Goal: Information Seeking & Learning: Learn about a topic

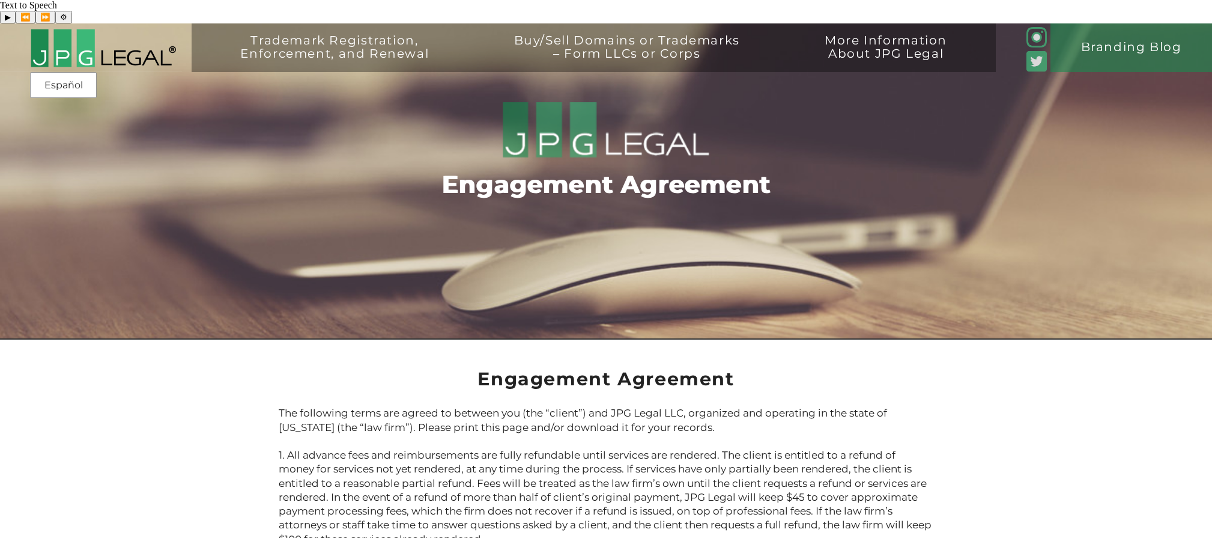
click at [59, 28] on img at bounding box center [102, 48] width 145 height 40
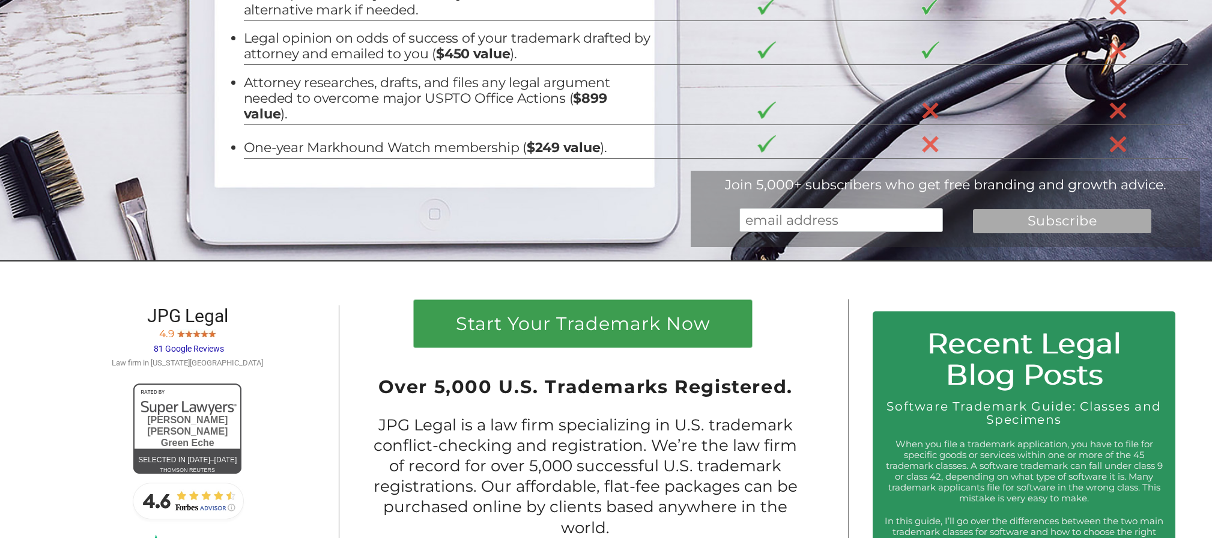
scroll to position [624, 0]
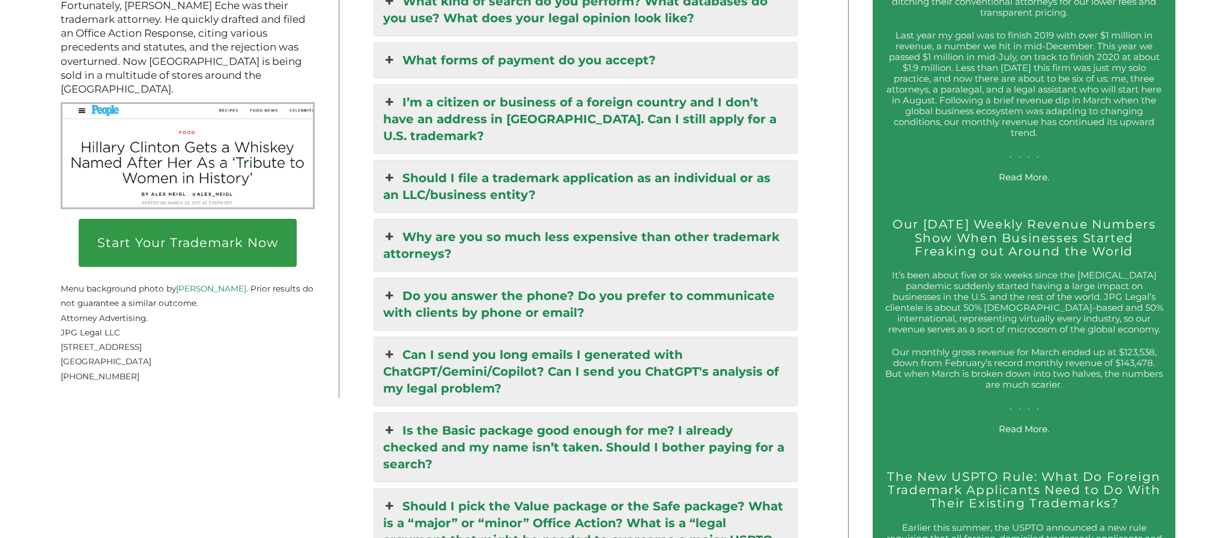
click at [484, 219] on link "Why are you so much less expensive than other trademark attorneys?" at bounding box center [585, 245] width 423 height 52
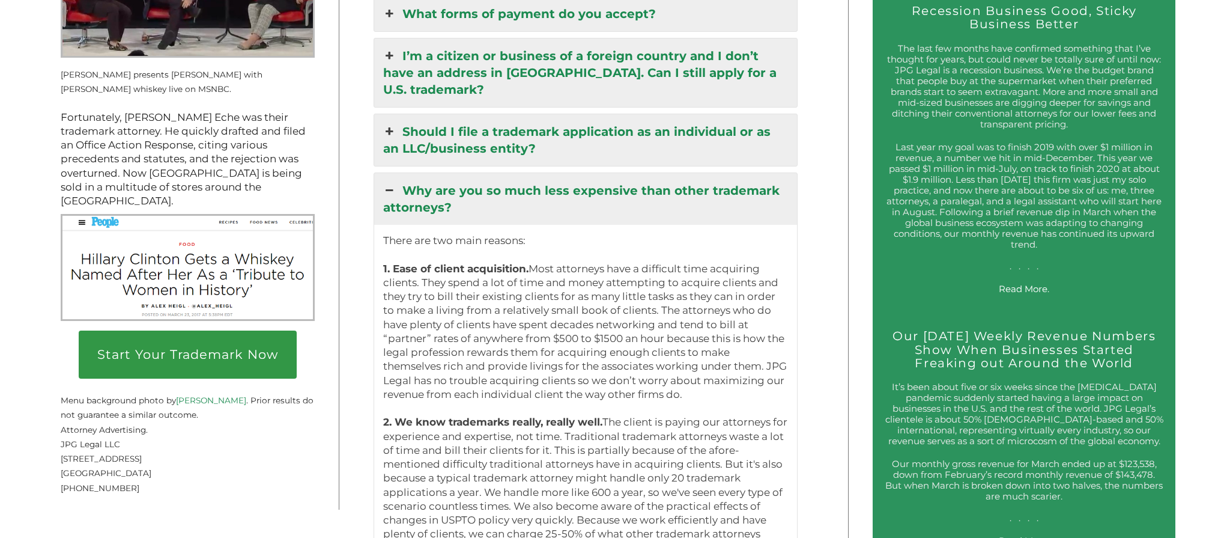
scroll to position [1938, 0]
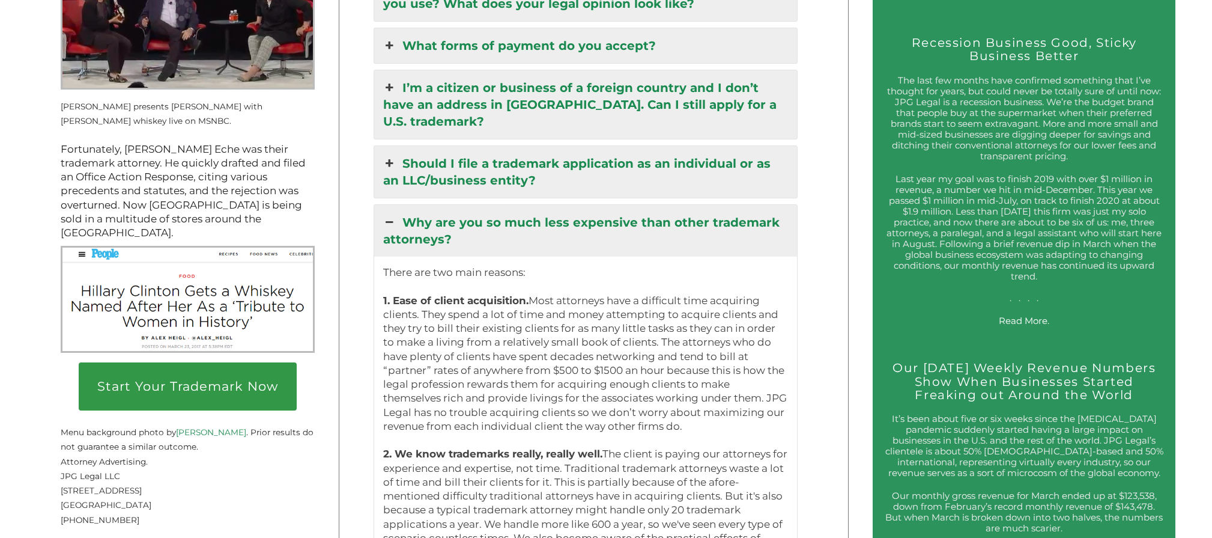
click at [484, 205] on link "Why are you so much less expensive than other trademark attorneys?" at bounding box center [585, 231] width 423 height 52
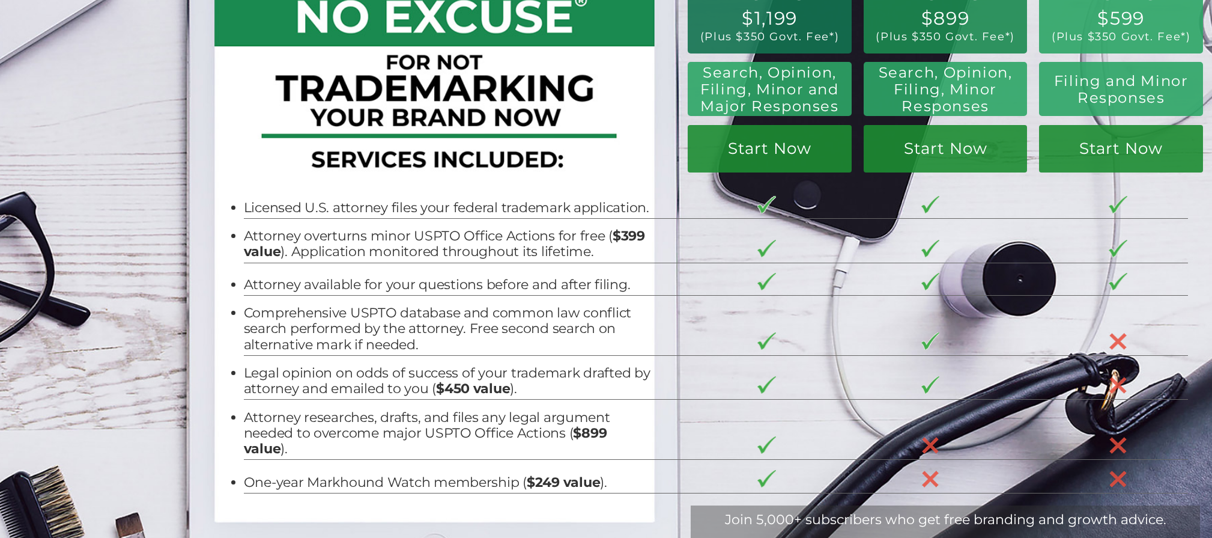
scroll to position [0, 0]
